Goal: Task Accomplishment & Management: Use online tool/utility

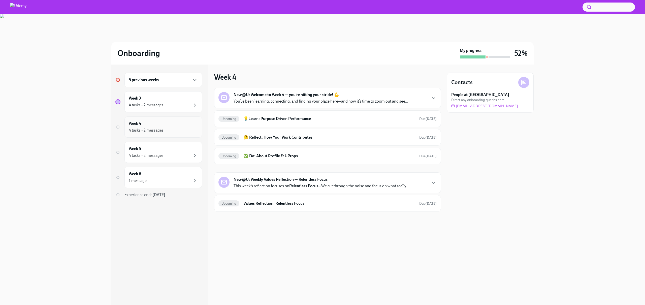
click at [166, 135] on div "Week 4 4 tasks • 2 messages" at bounding box center [163, 126] width 78 height 21
click at [166, 133] on div "4 tasks • 2 messages" at bounding box center [163, 130] width 69 height 6
click at [171, 122] on div "Week 4 4 tasks • 2 messages" at bounding box center [163, 127] width 69 height 13
click at [92, 117] on div "5 previous weeks Week 3 4 tasks • 2 messages Week 4 4 tasks • 2 messages Week 5…" at bounding box center [322, 184] width 629 height 240
click at [142, 133] on div "4 tasks • 2 messages" at bounding box center [146, 130] width 35 height 6
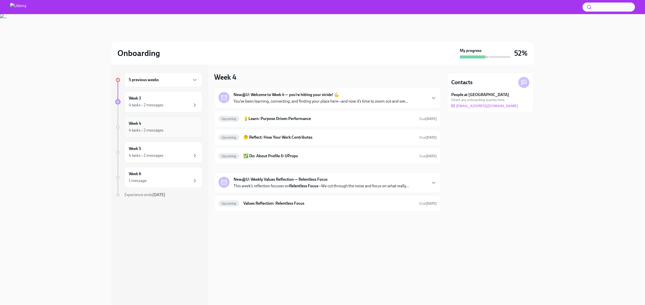
click at [142, 132] on div "4 tasks • 2 messages" at bounding box center [146, 130] width 35 height 6
click at [166, 124] on div "Week 4 4 tasks • 2 messages" at bounding box center [163, 127] width 69 height 13
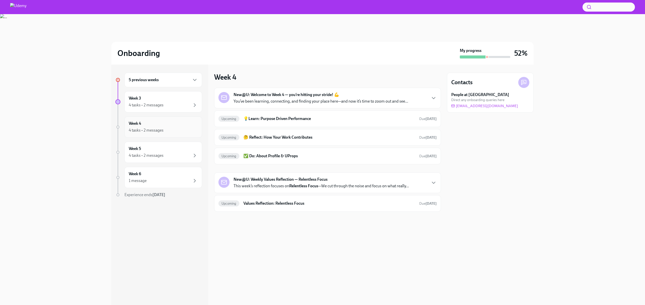
click at [166, 124] on div "Week 4 4 tasks • 2 messages" at bounding box center [163, 127] width 69 height 13
click at [156, 106] on div "4 tasks • 2 messages" at bounding box center [146, 105] width 35 height 6
